Goal: Task Accomplishment & Management: Manage account settings

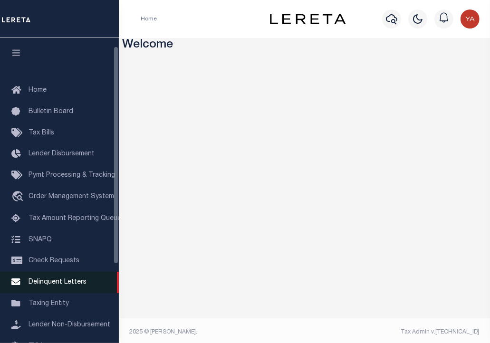
scroll to position [47, 0]
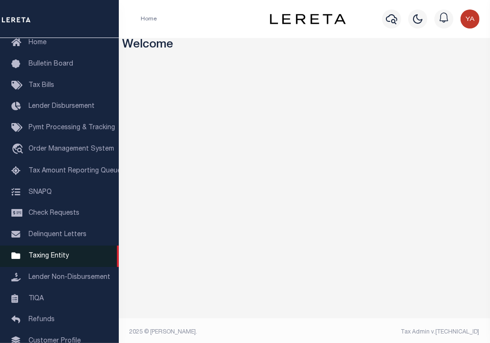
click at [52, 257] on span "Taxing Entity" at bounding box center [48, 256] width 40 height 7
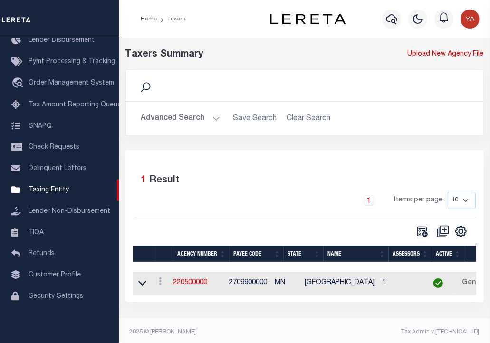
scroll to position [4, 0]
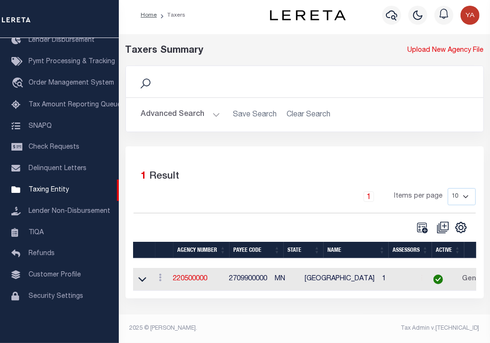
click at [245, 280] on td "2709900000" at bounding box center [249, 279] width 46 height 23
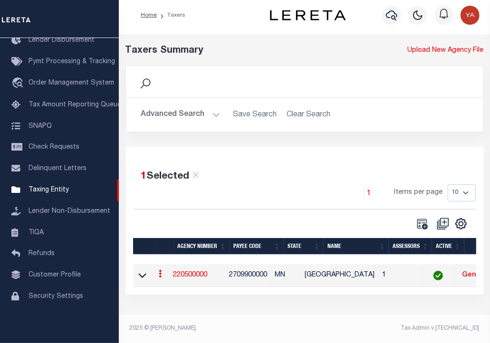
click at [206, 275] on link "220500000" at bounding box center [190, 275] width 34 height 7
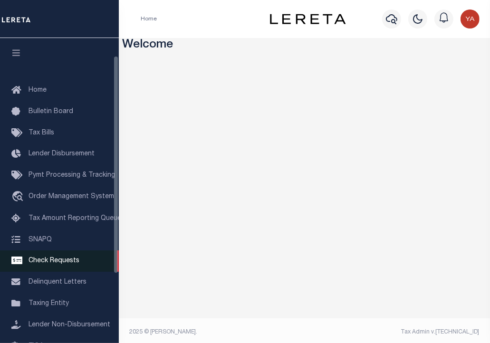
scroll to position [47, 0]
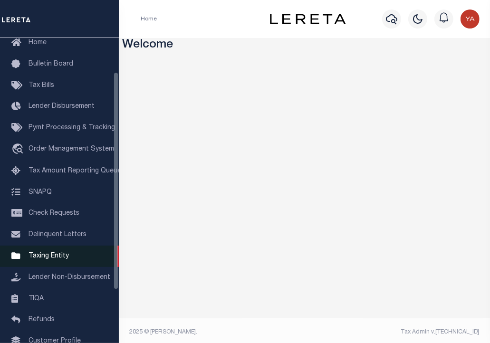
click at [56, 259] on span "Taxing Entity" at bounding box center [48, 256] width 40 height 7
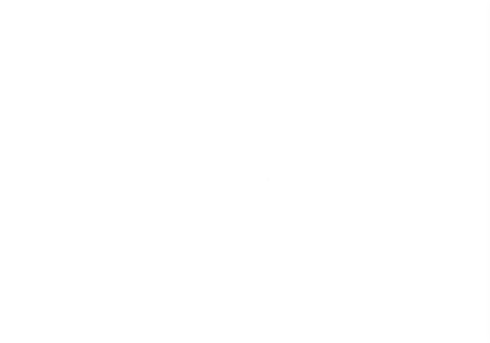
scroll to position [114, 0]
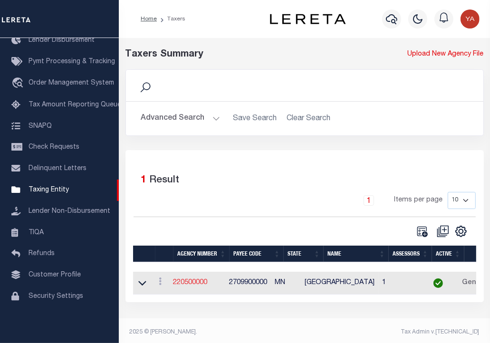
click at [201, 284] on link "220500000" at bounding box center [190, 282] width 34 height 7
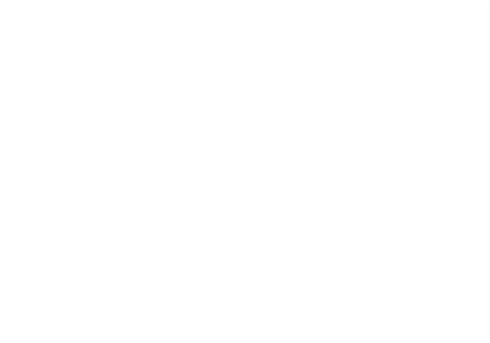
select select
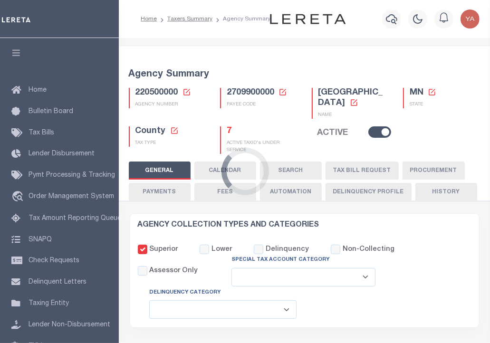
checkbox input "false"
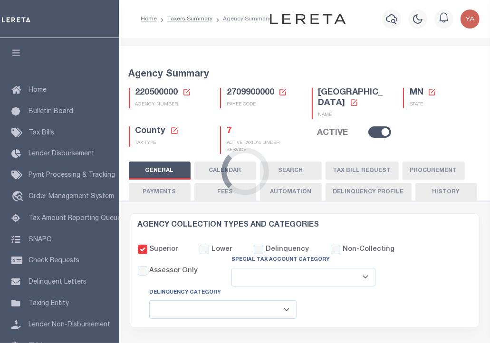
type input "2709900000"
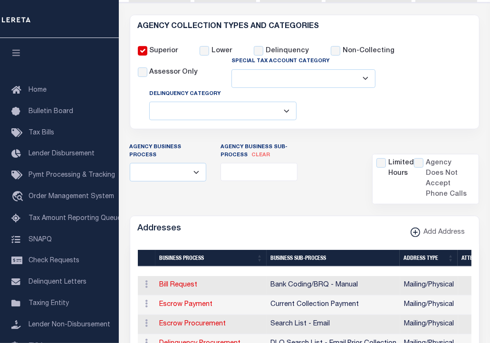
scroll to position [285, 0]
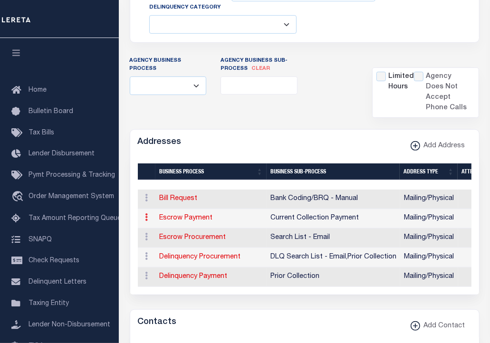
click at [144, 217] on link at bounding box center [147, 219] width 10 height 8
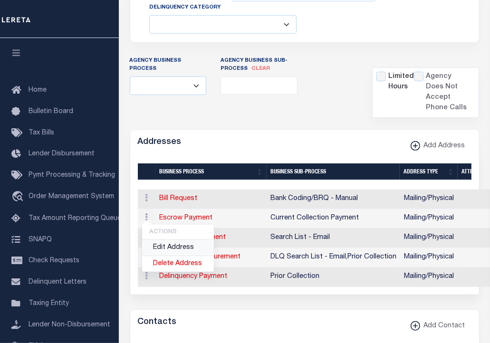
click at [157, 246] on link "Edit Address" at bounding box center [178, 248] width 72 height 16
select select "1"
checkbox input "false"
select select
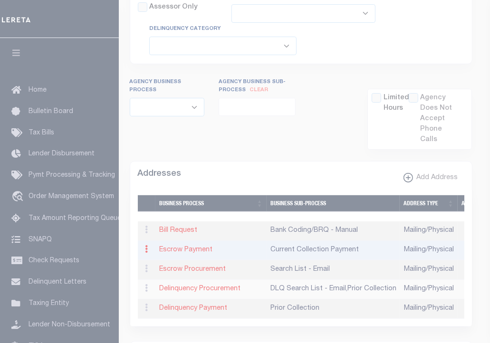
type input "[STREET_ADDRESS]"
type input "AUSTIN"
select select "MN"
type input "55912"
select select "5"
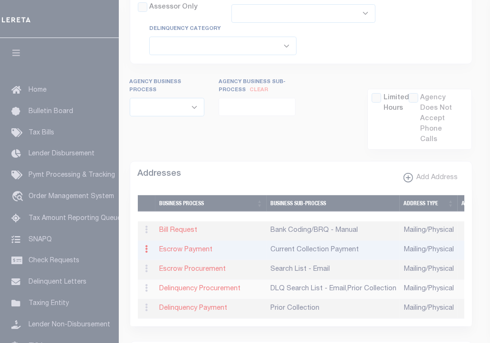
checkbox input "true"
select select "3"
select select "11"
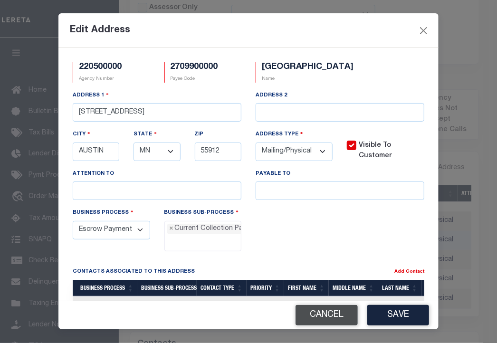
click at [338, 314] on button "Cancel" at bounding box center [326, 315] width 62 height 20
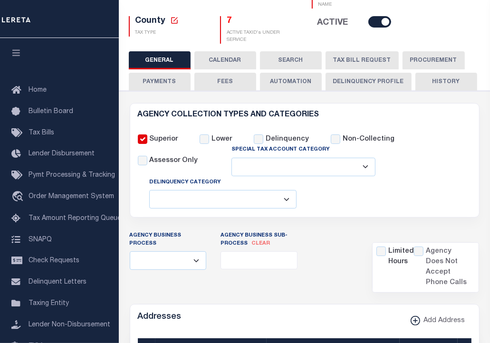
scroll to position [26, 0]
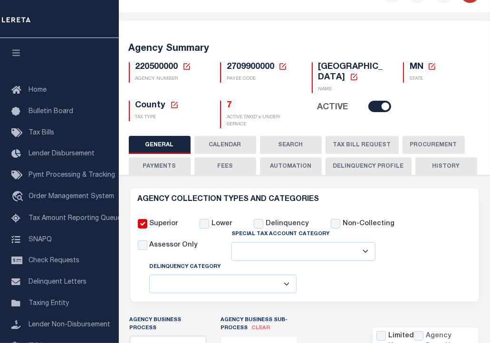
click at [217, 147] on button "CALENDAR" at bounding box center [225, 145] width 62 height 18
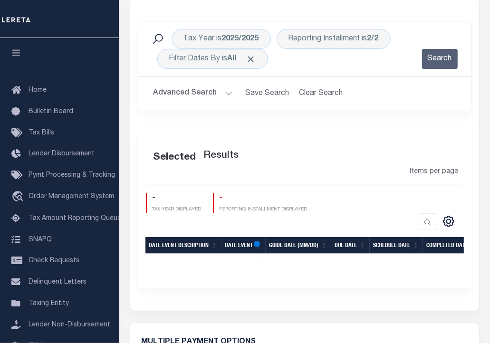
checkbox input "false"
type input "1"
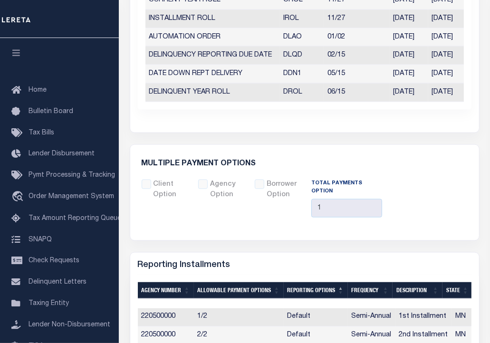
scroll to position [1045, 0]
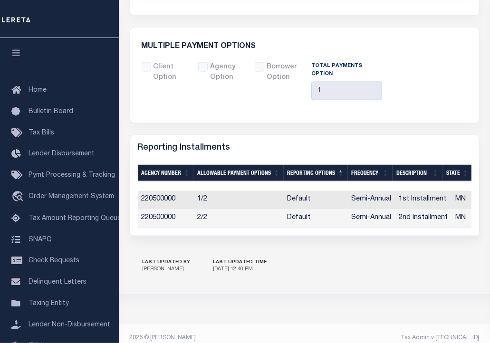
click at [148, 196] on td "220500000" at bounding box center [166, 200] width 56 height 19
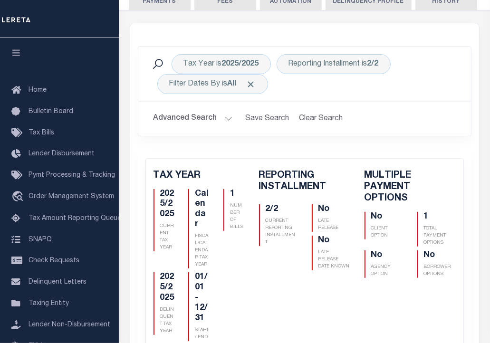
scroll to position [0, 0]
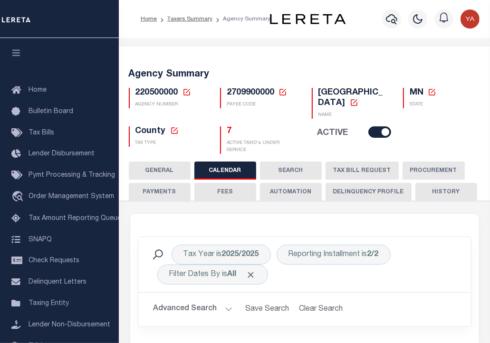
click at [293, 171] on button "SEARCH" at bounding box center [291, 170] width 62 height 18
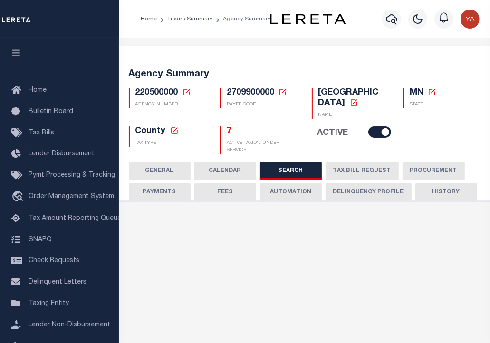
checkbox input "false"
type input "9900"
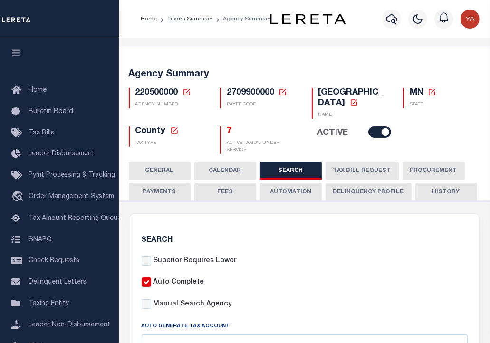
click at [355, 171] on button "TAX BILL REQUEST" at bounding box center [361, 170] width 73 height 18
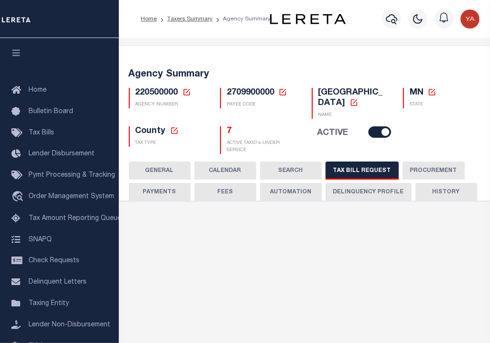
select select "27"
select select "22"
select select "true"
select select "14"
select select "1"
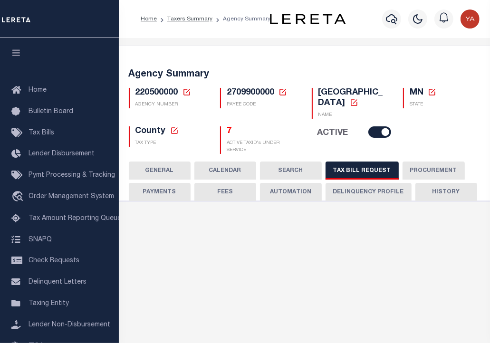
select select
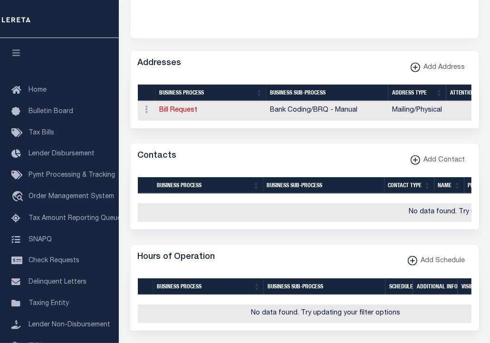
scroll to position [570, 0]
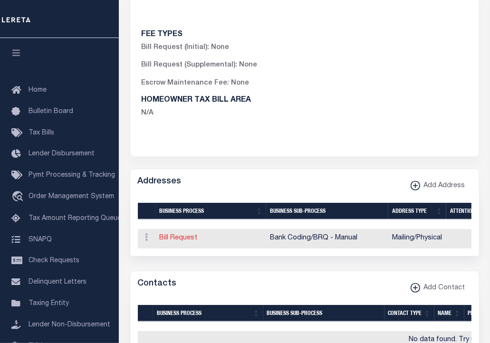
click at [178, 241] on link "Bill Request" at bounding box center [179, 238] width 38 height 7
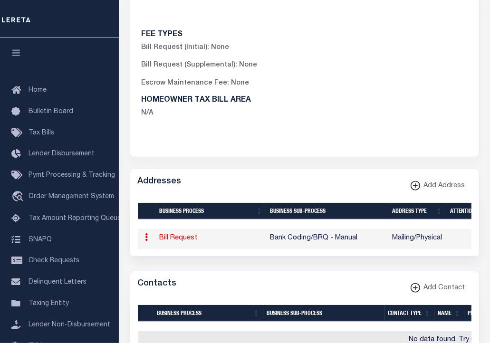
select select
select select "1"
checkbox input "false"
select select
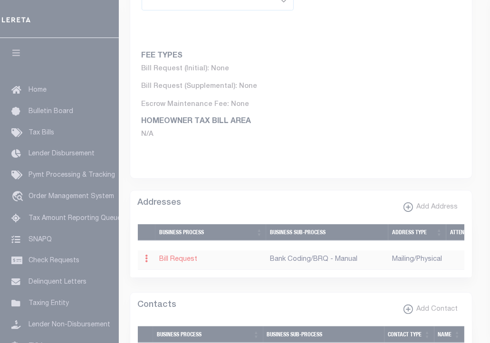
type input "[STREET_ADDRESS]"
type input "AUSTIN"
select select "MN"
type input "55912"
select select "5"
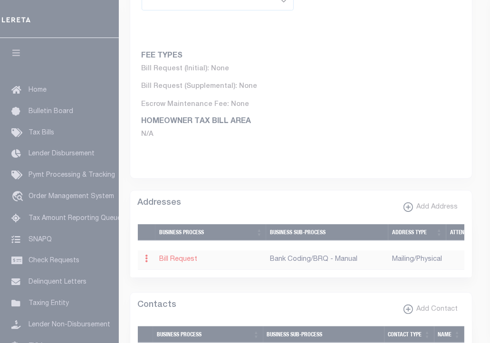
checkbox input "true"
select select "2"
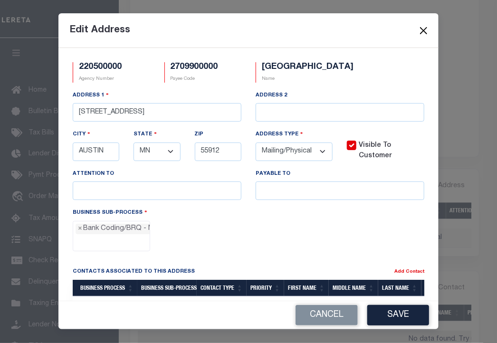
click at [423, 31] on button "Close" at bounding box center [423, 30] width 12 height 12
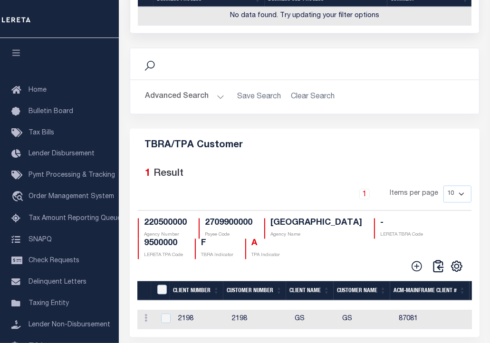
scroll to position [1324, 0]
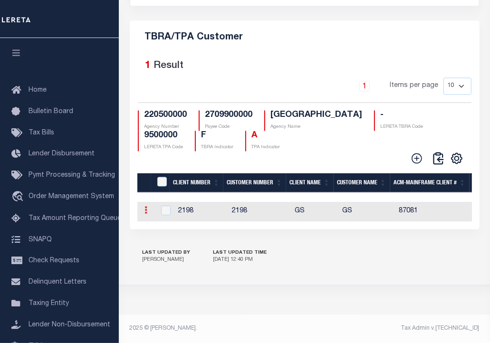
click at [145, 206] on icon at bounding box center [146, 210] width 3 height 8
click at [157, 224] on link "Edit" at bounding box center [163, 226] width 43 height 16
type input "GS"
type input "2198"
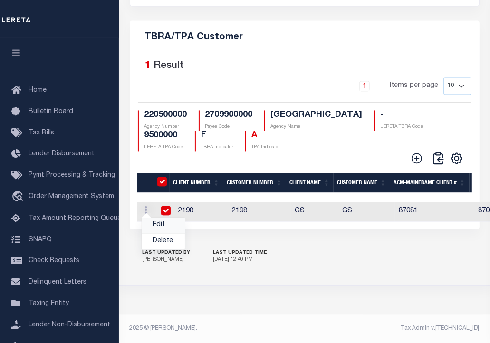
checkbox input "true"
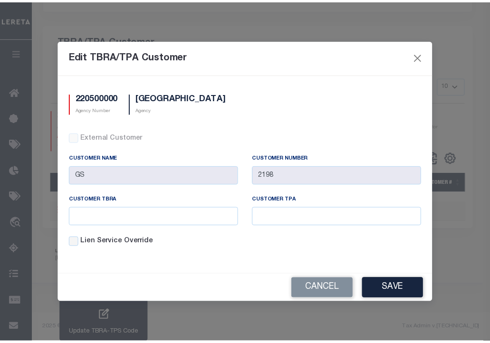
scroll to position [1264, 0]
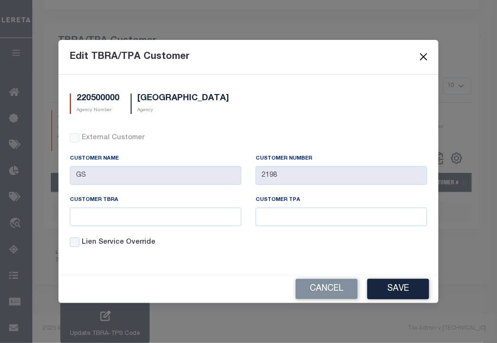
click at [422, 56] on button "Close" at bounding box center [423, 57] width 12 height 12
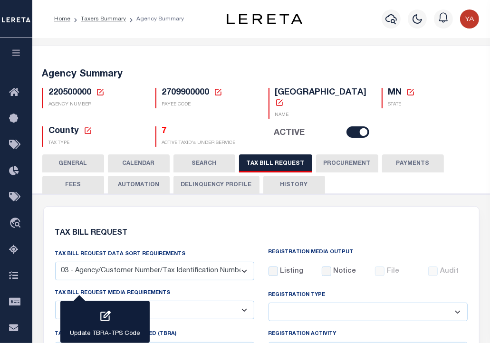
scroll to position [0, 0]
click at [338, 154] on button "PROCUREMENT" at bounding box center [347, 163] width 62 height 18
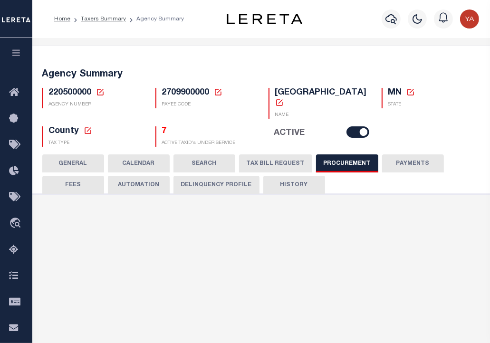
type input "$9,900"
select select "1"
select select "2"
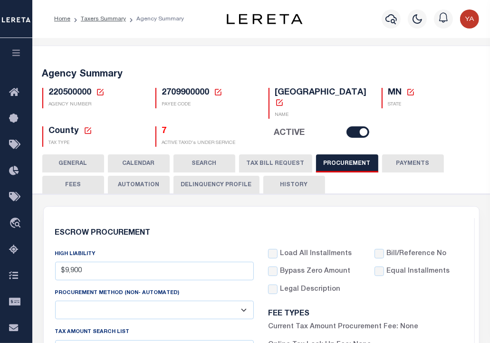
scroll to position [427, 0]
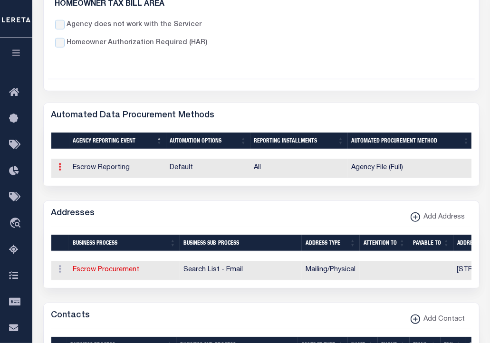
click at [61, 164] on link at bounding box center [60, 168] width 10 height 8
click at [137, 201] on div "Addresses Add Address" at bounding box center [261, 214] width 435 height 26
click at [57, 266] on link at bounding box center [60, 270] width 10 height 8
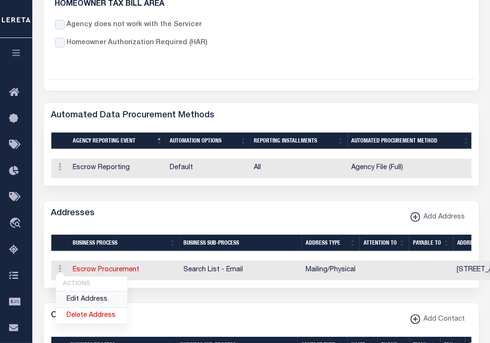
click at [78, 296] on link "Edit Address" at bounding box center [92, 300] width 72 height 16
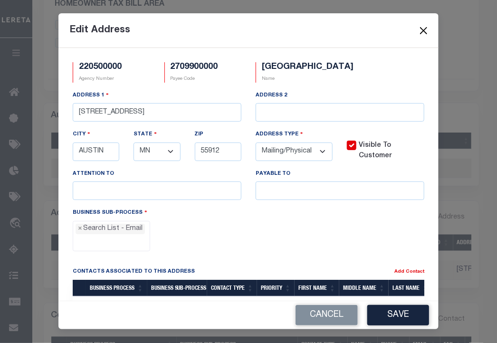
click at [427, 33] on button "Close" at bounding box center [423, 30] width 12 height 12
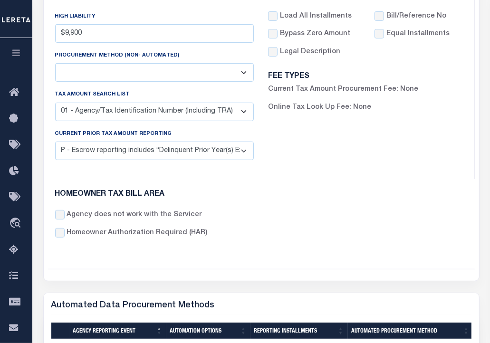
scroll to position [0, 0]
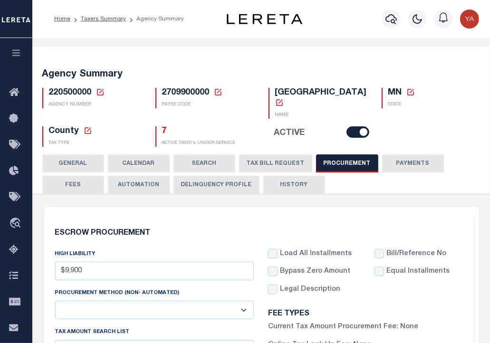
click at [82, 178] on button "FEES" at bounding box center [73, 185] width 62 height 18
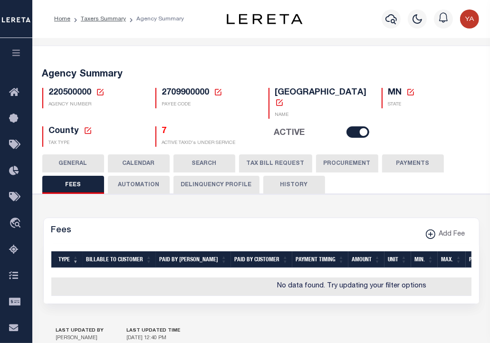
click at [124, 176] on button "AUTOMATION" at bounding box center [139, 185] width 62 height 18
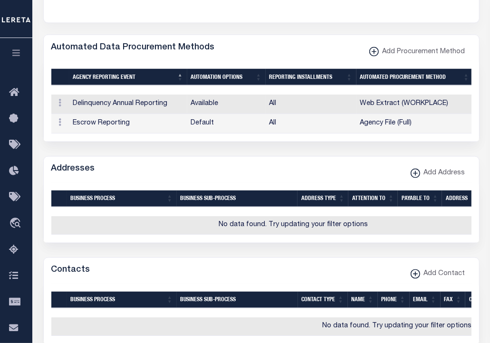
scroll to position [1045, 0]
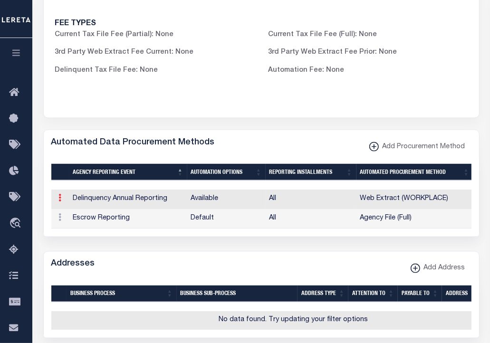
click at [59, 194] on icon at bounding box center [60, 198] width 3 height 8
click at [68, 221] on link "Edit" at bounding box center [77, 229] width 43 height 16
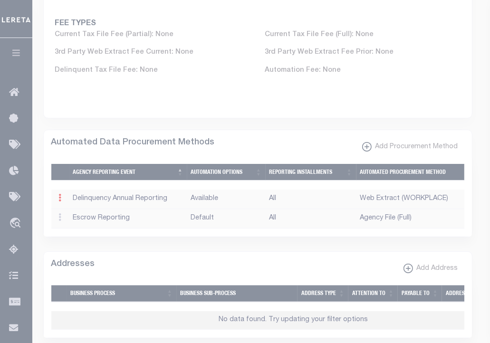
select select "3"
select select "All"
select select "5"
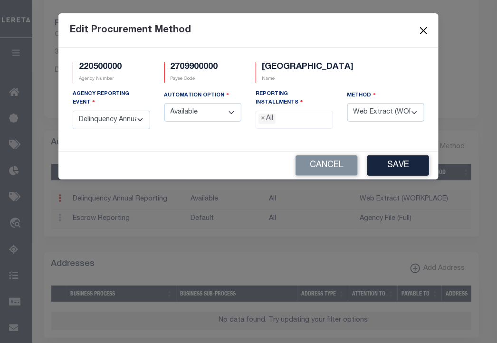
click at [420, 35] on button "Close" at bounding box center [423, 30] width 12 height 12
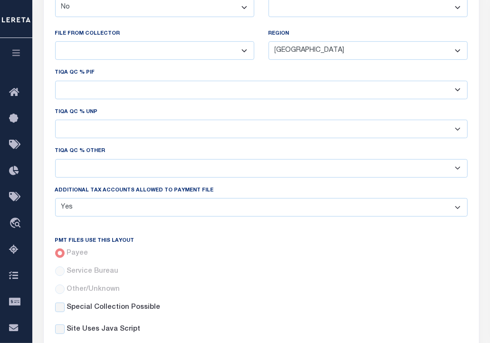
scroll to position [0, 0]
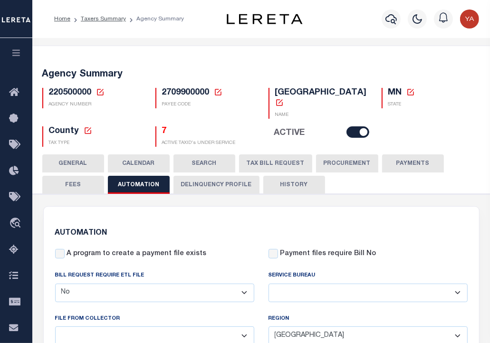
click at [226, 177] on button "Delinquency Profile" at bounding box center [216, 185] width 86 height 18
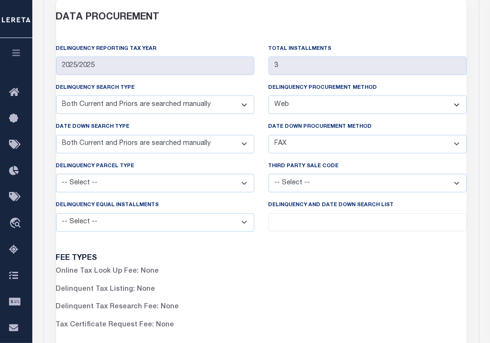
scroll to position [570, 0]
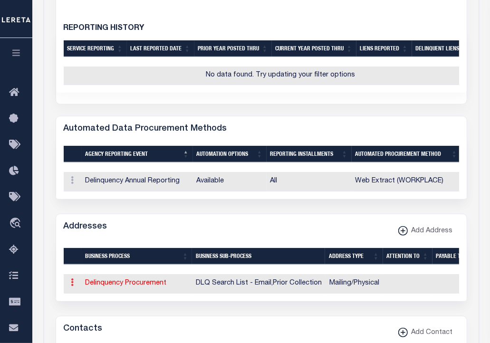
click at [71, 285] on icon at bounding box center [72, 282] width 3 height 8
click at [94, 314] on link "Edit Address" at bounding box center [104, 313] width 72 height 16
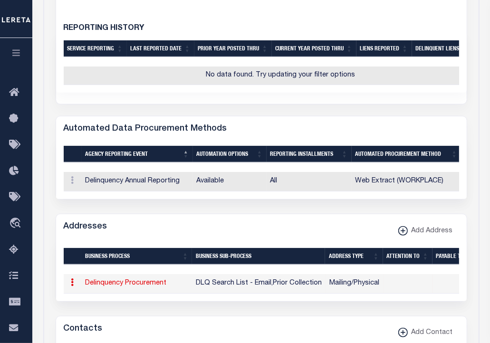
type input "[STREET_ADDRESS]"
type input "AUSTIN"
select select "MN"
type input "55912"
select select "5"
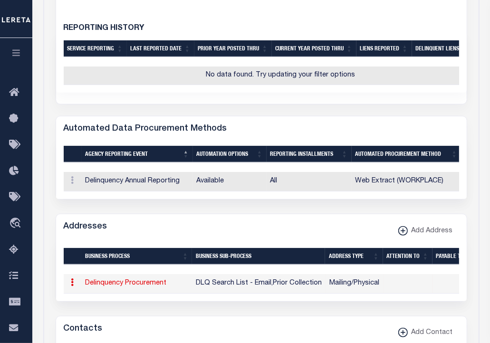
checkbox input "true"
select select "18"
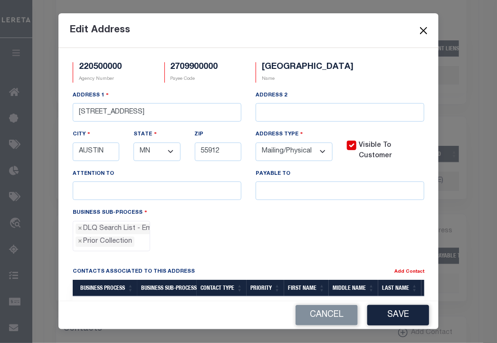
click at [424, 29] on button "Close" at bounding box center [423, 30] width 12 height 12
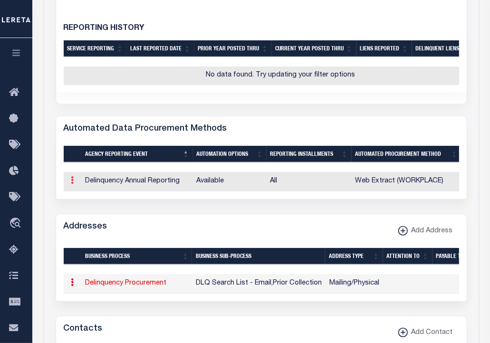
click at [71, 179] on icon at bounding box center [72, 180] width 3 height 8
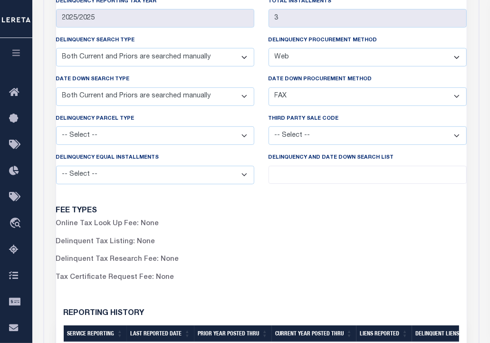
scroll to position [0, 0]
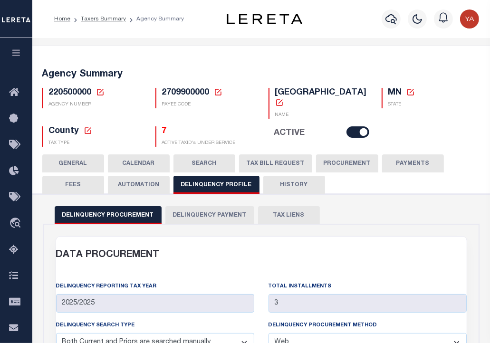
click at [80, 154] on button "GENERAL" at bounding box center [73, 163] width 62 height 18
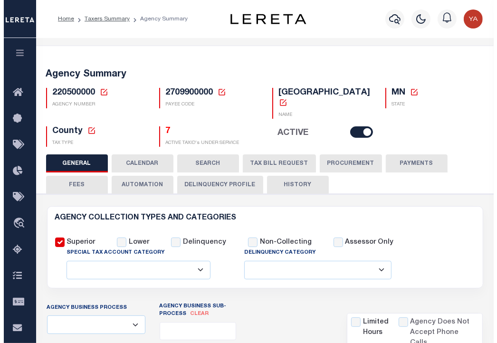
scroll to position [285, 0]
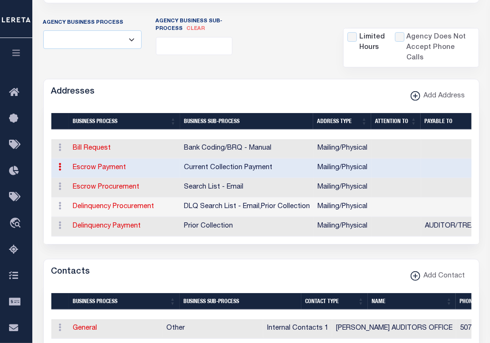
click at [95, 164] on link "Escrow Payment" at bounding box center [99, 167] width 53 height 7
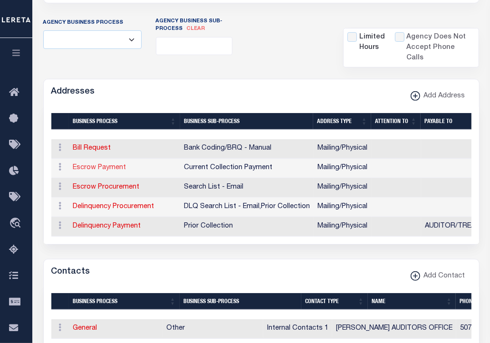
select select
select select "1"
checkbox input "false"
select select
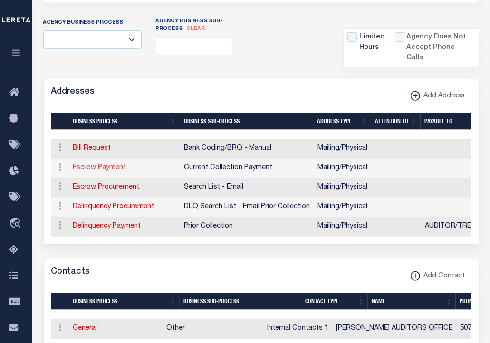
type input "[STREET_ADDRESS]"
type input "AUSTIN"
select select "MN"
type input "55912"
select select "5"
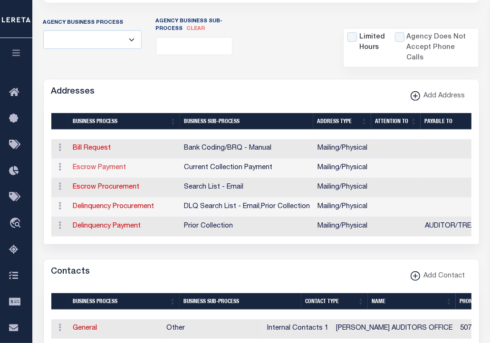
checkbox input "true"
select select "3"
select select "11"
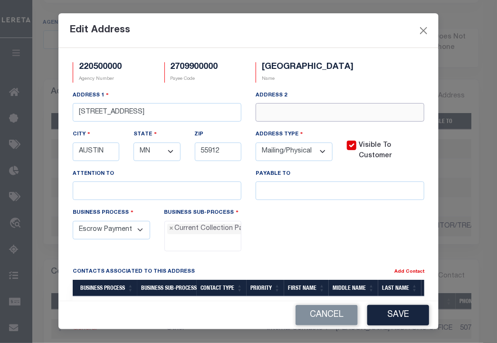
click at [310, 122] on input "text" at bounding box center [340, 112] width 169 height 19
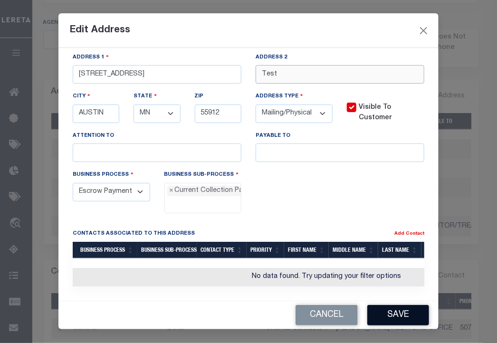
type input "Test"
click at [400, 312] on button "Save" at bounding box center [398, 315] width 62 height 20
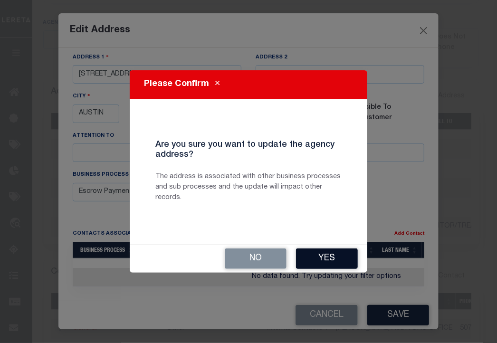
click at [309, 256] on button "Yes" at bounding box center [327, 258] width 62 height 20
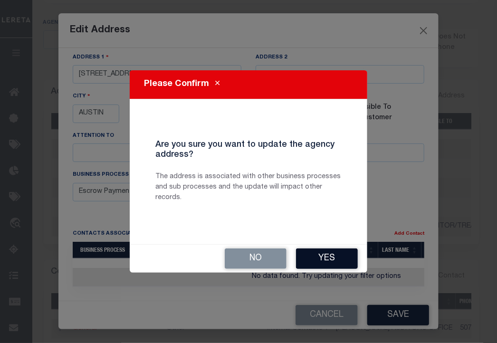
click at [324, 256] on button "Yes" at bounding box center [327, 258] width 62 height 20
click at [329, 270] on div "No Yes" at bounding box center [248, 259] width 237 height 28
click at [328, 264] on button "Yes" at bounding box center [327, 258] width 62 height 20
click at [309, 261] on button "Yes" at bounding box center [327, 258] width 62 height 20
click at [328, 256] on button "Yes" at bounding box center [327, 258] width 62 height 20
